Goal: Information Seeking & Learning: Learn about a topic

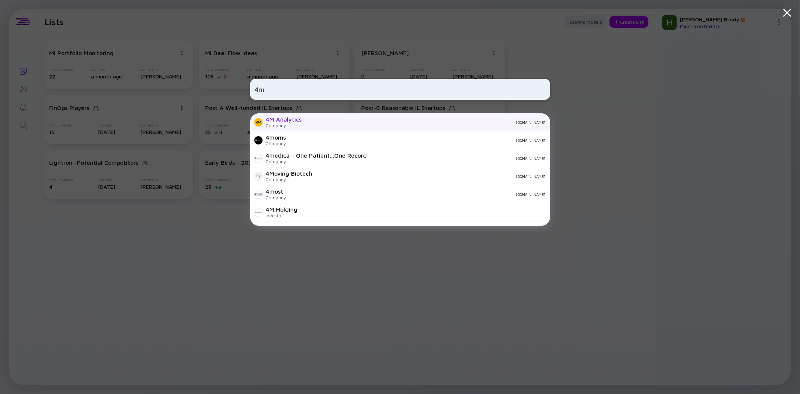
type input "4m"
click at [291, 124] on div "4M Analytics Company [DOMAIN_NAME] 4moms Company [DOMAIN_NAME] 4medica - One Pa…" at bounding box center [400, 169] width 300 height 112
click at [290, 118] on div "4M Analytics" at bounding box center [284, 119] width 36 height 7
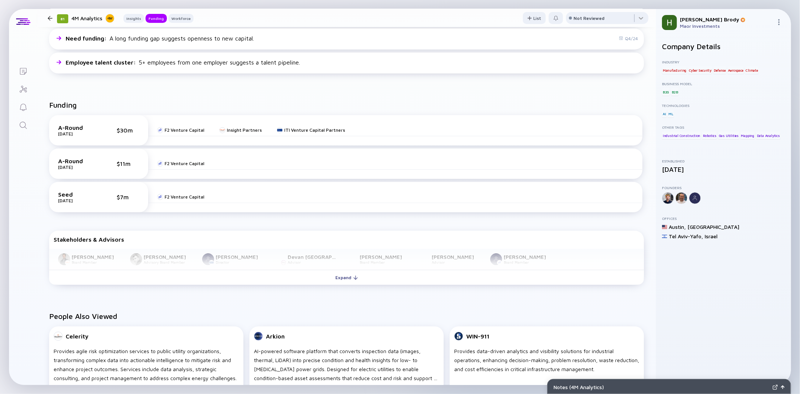
scroll to position [250, 0]
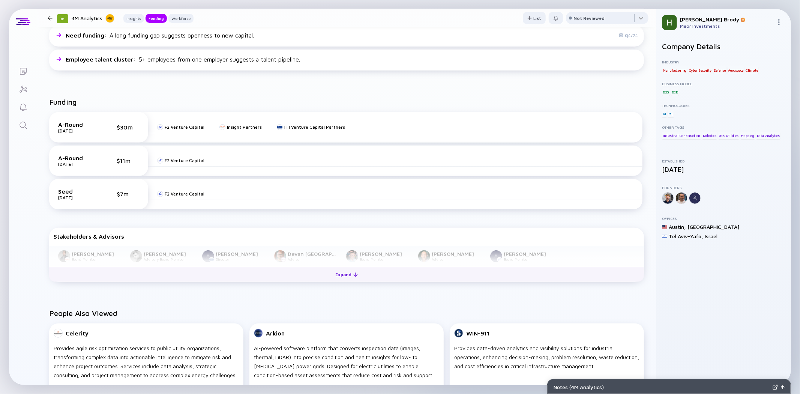
click at [339, 273] on div "Expand" at bounding box center [346, 274] width 31 height 12
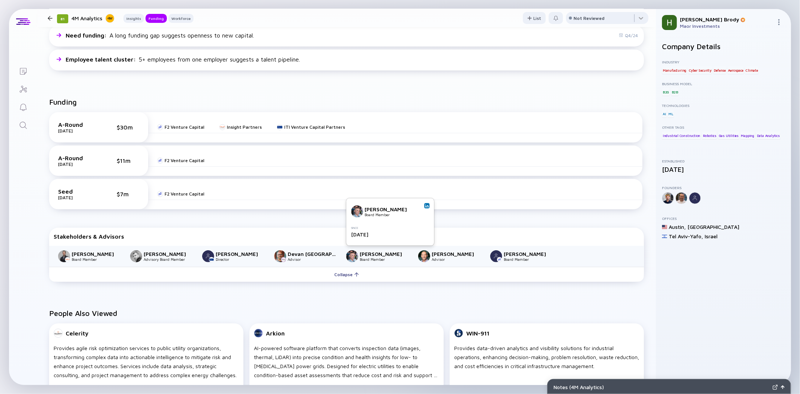
click at [428, 205] on img at bounding box center [427, 206] width 4 height 4
click at [505, 295] on div "Funding A-Round [DATE] $30m F2 Venture Capital Insight Partners ITI Venture Cap…" at bounding box center [346, 190] width 619 height 211
click at [541, 297] on div "People Also Viewed Celerity Provides agile risk optimization services to public…" at bounding box center [346, 372] width 619 height 151
